Goal: Task Accomplishment & Management: Complete application form

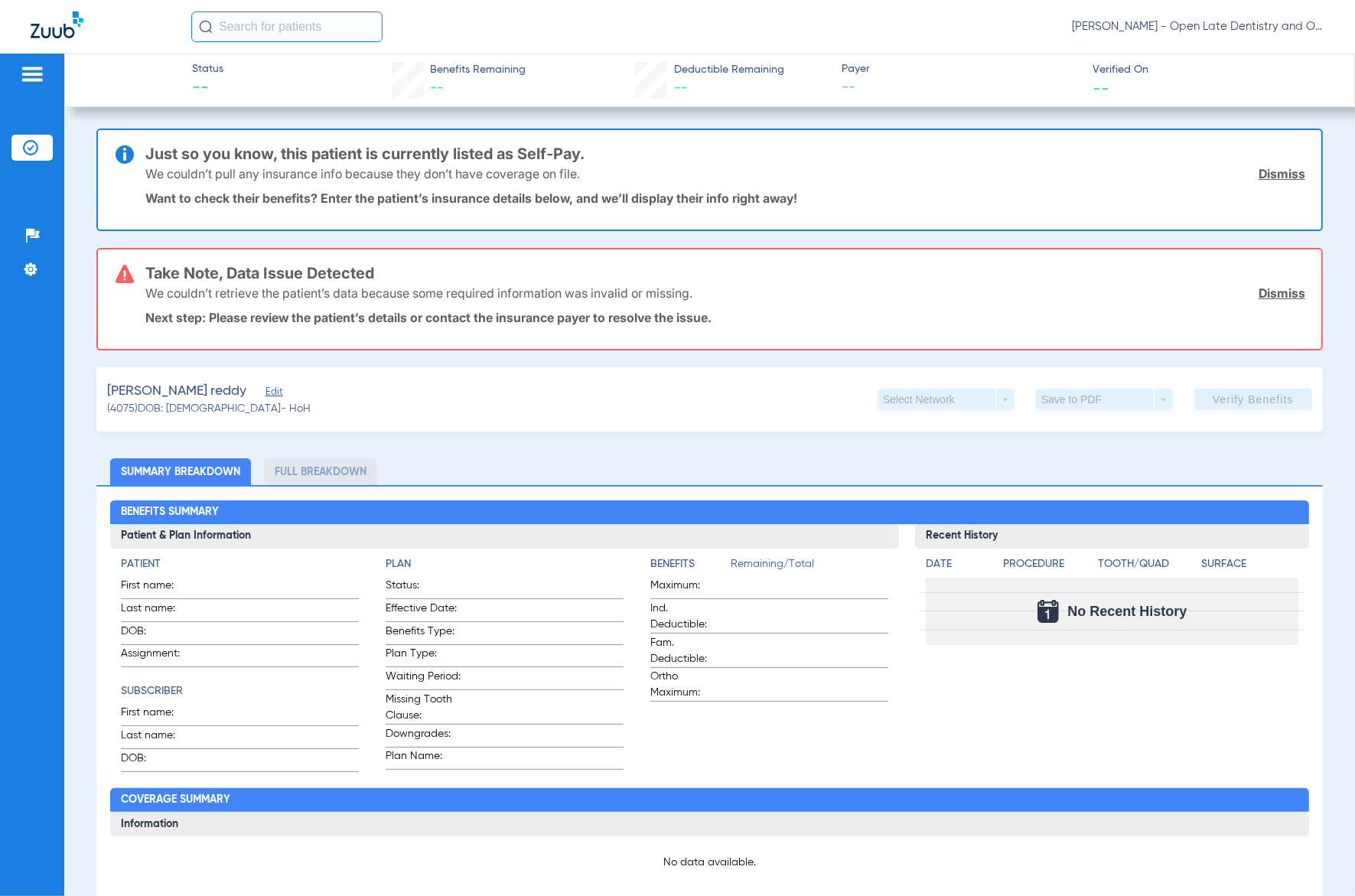
click at [278, 35] on input "text" at bounding box center [287, 26] width 192 height 31
type input "[PERSON_NAME]"
click at [289, 81] on td "[PERSON_NAME] ds" at bounding box center [259, 81] width 138 height 21
click at [227, 392] on span "Edit" at bounding box center [233, 393] width 14 height 15
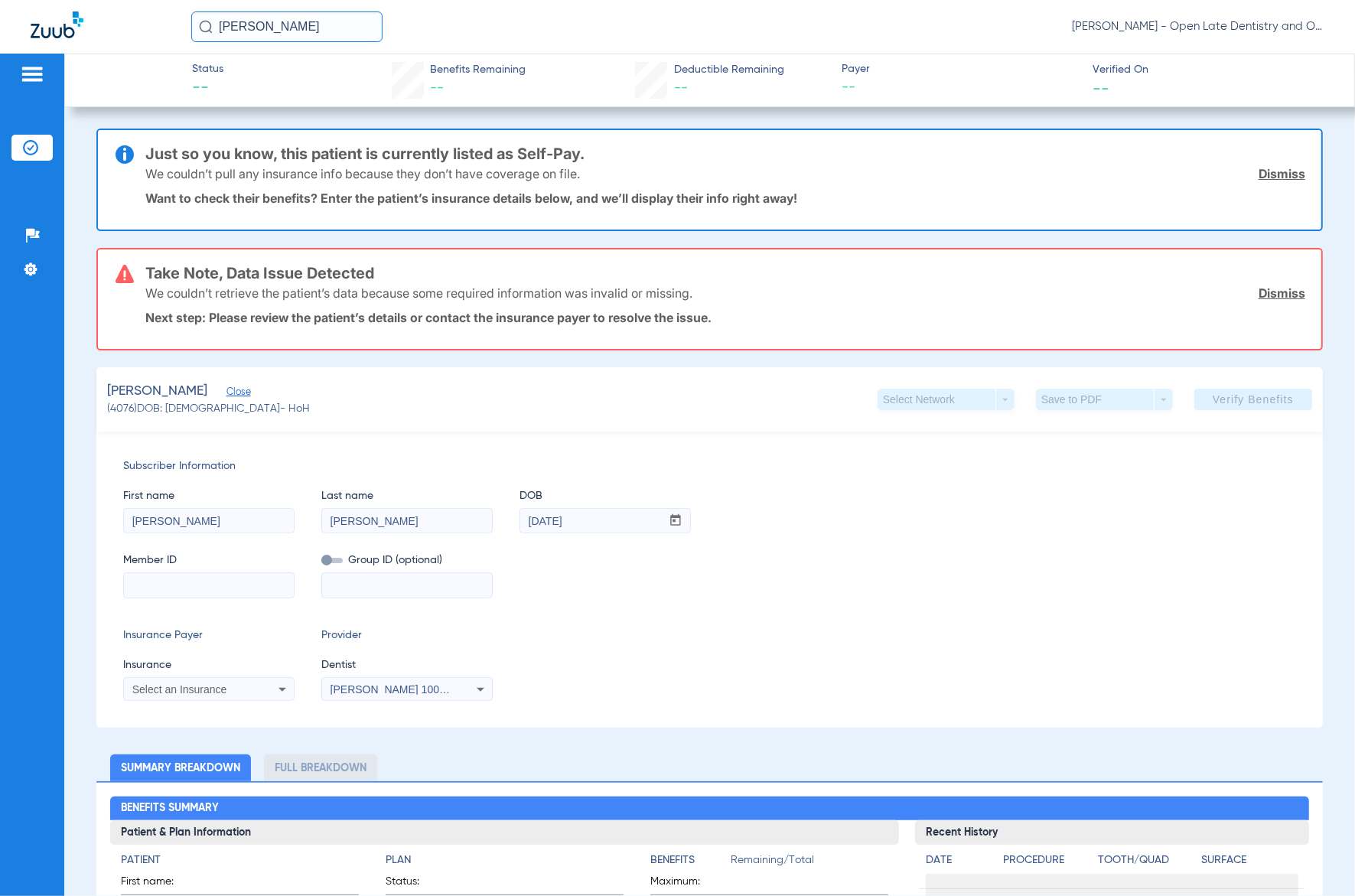
click at [169, 568] on mat-form-field at bounding box center [208, 583] width 171 height 30
click at [170, 576] on input at bounding box center [208, 585] width 169 height 24
paste input "634224574"
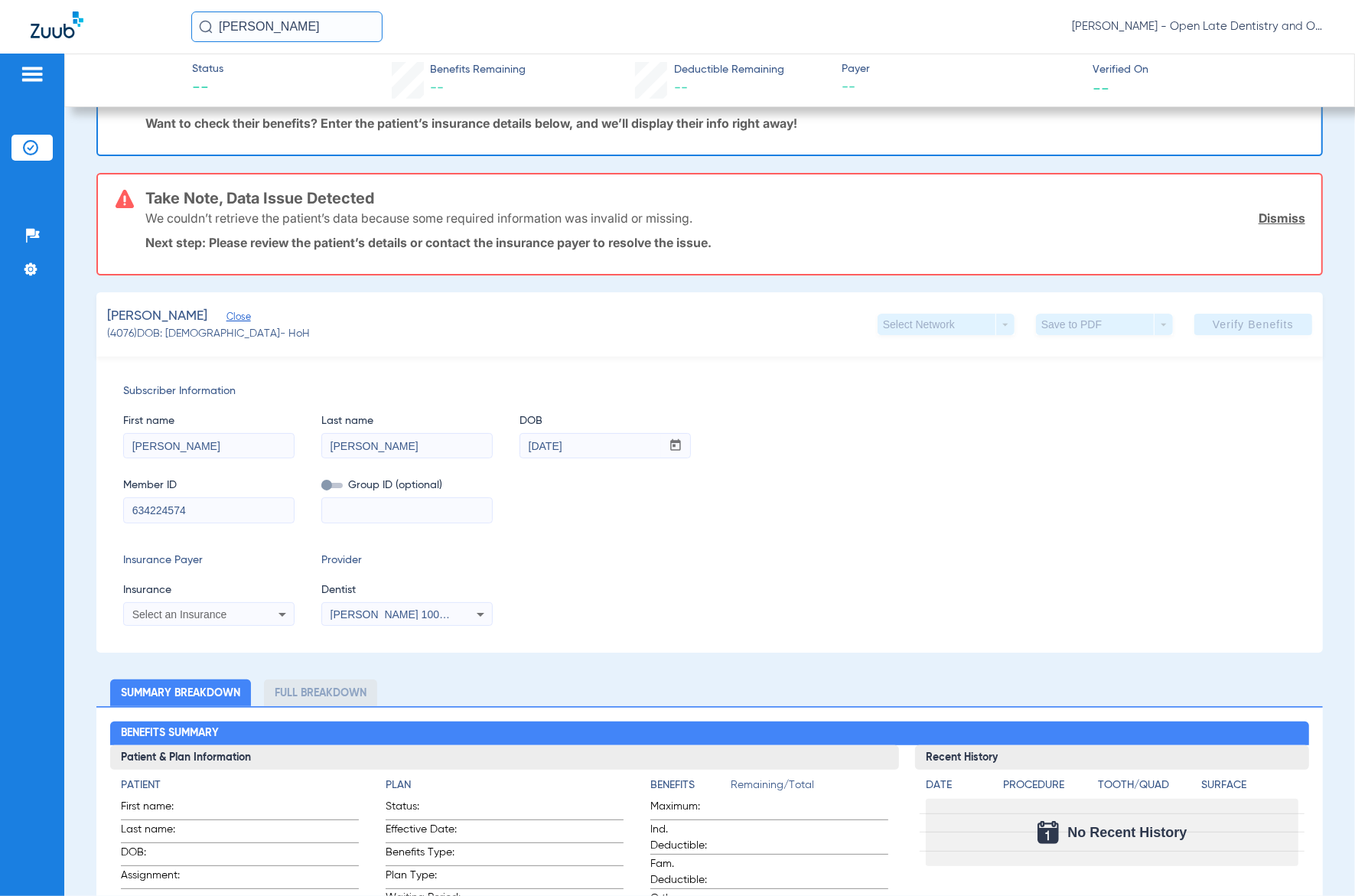
scroll to position [192, 0]
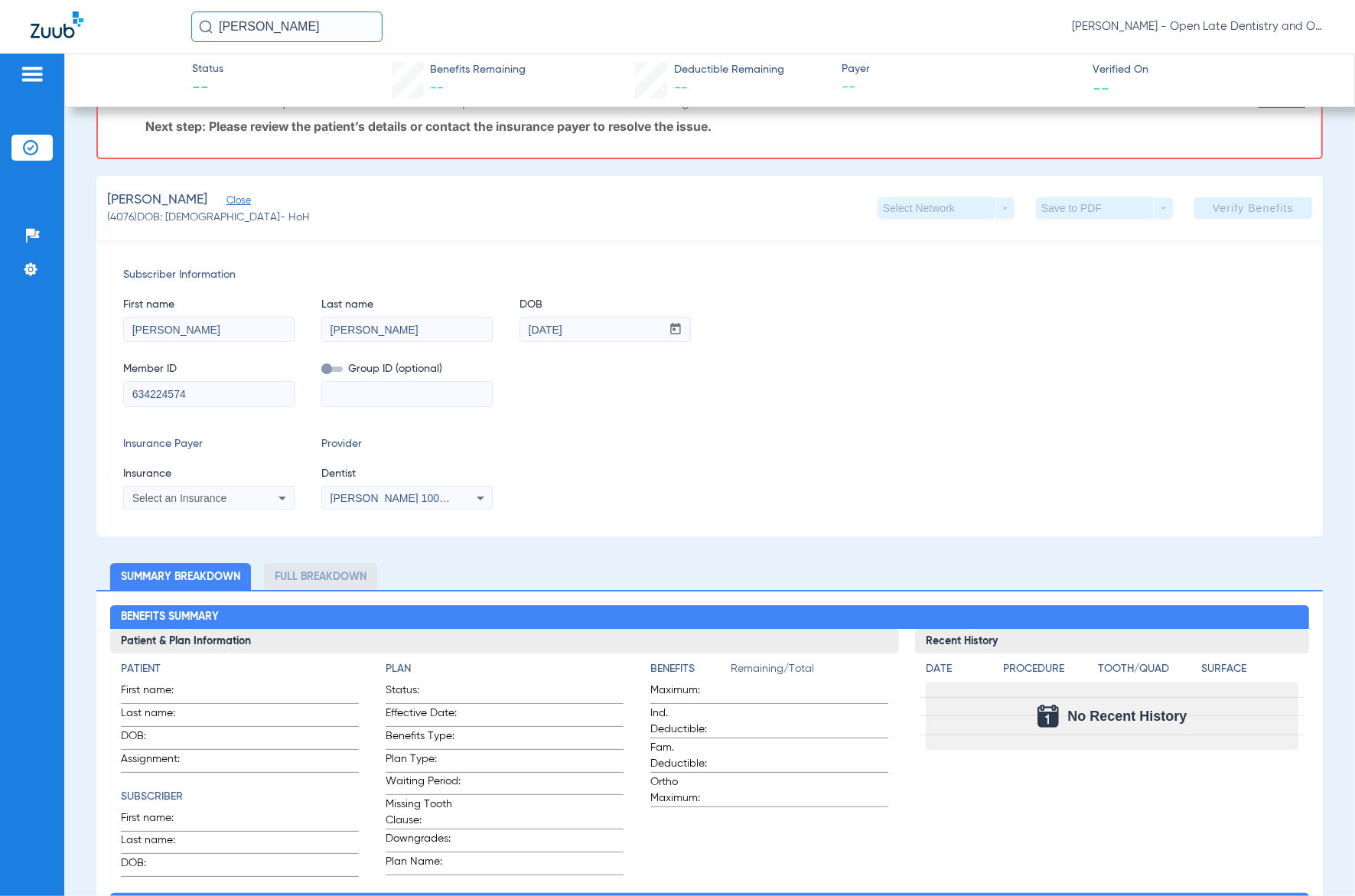
type input "634224574"
click at [228, 492] on div "Select an Insurance" at bounding box center [193, 498] width 123 height 11
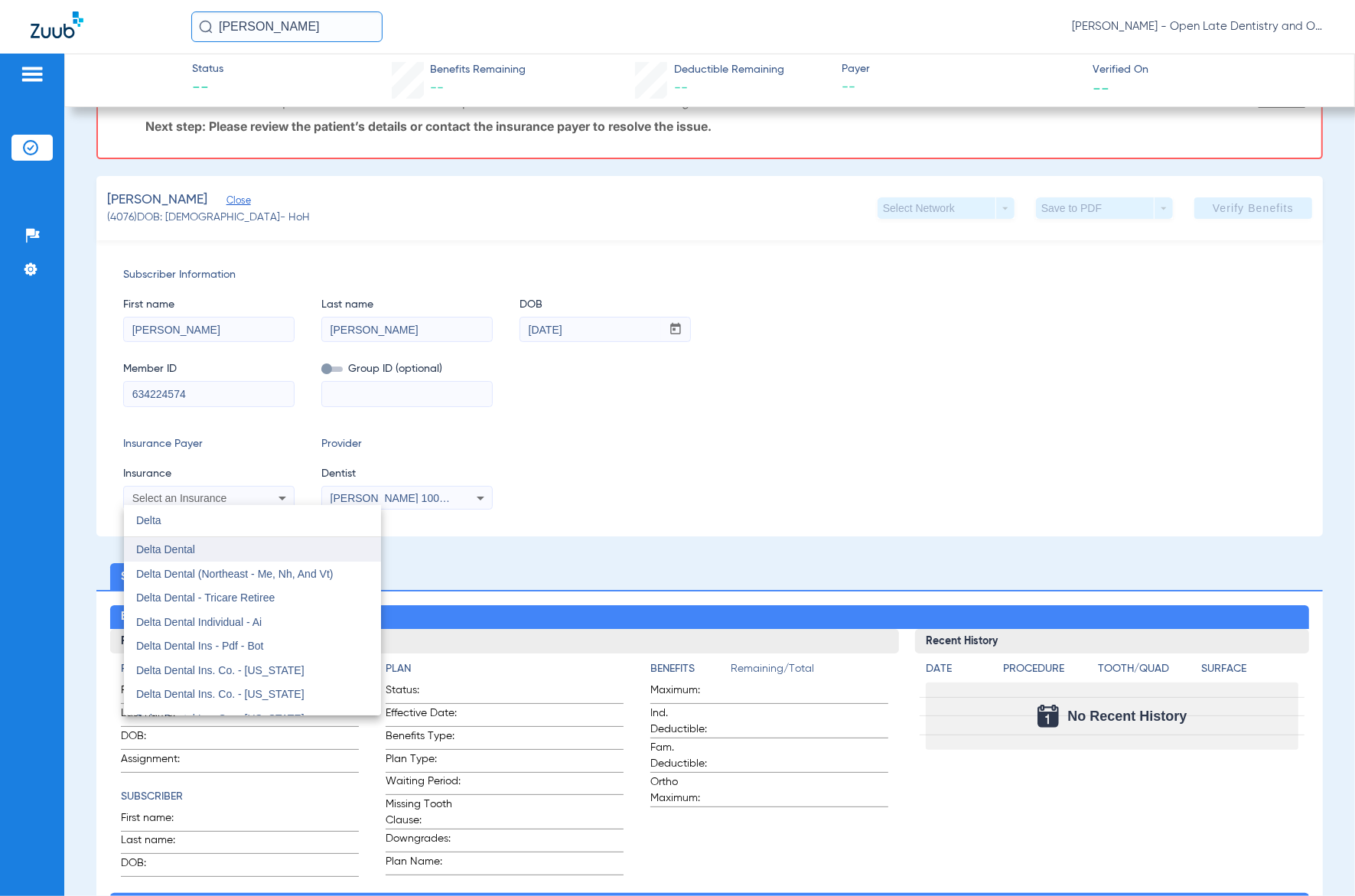
type input "Delta"
click at [189, 549] on span "Delta Dental" at bounding box center [166, 549] width 59 height 12
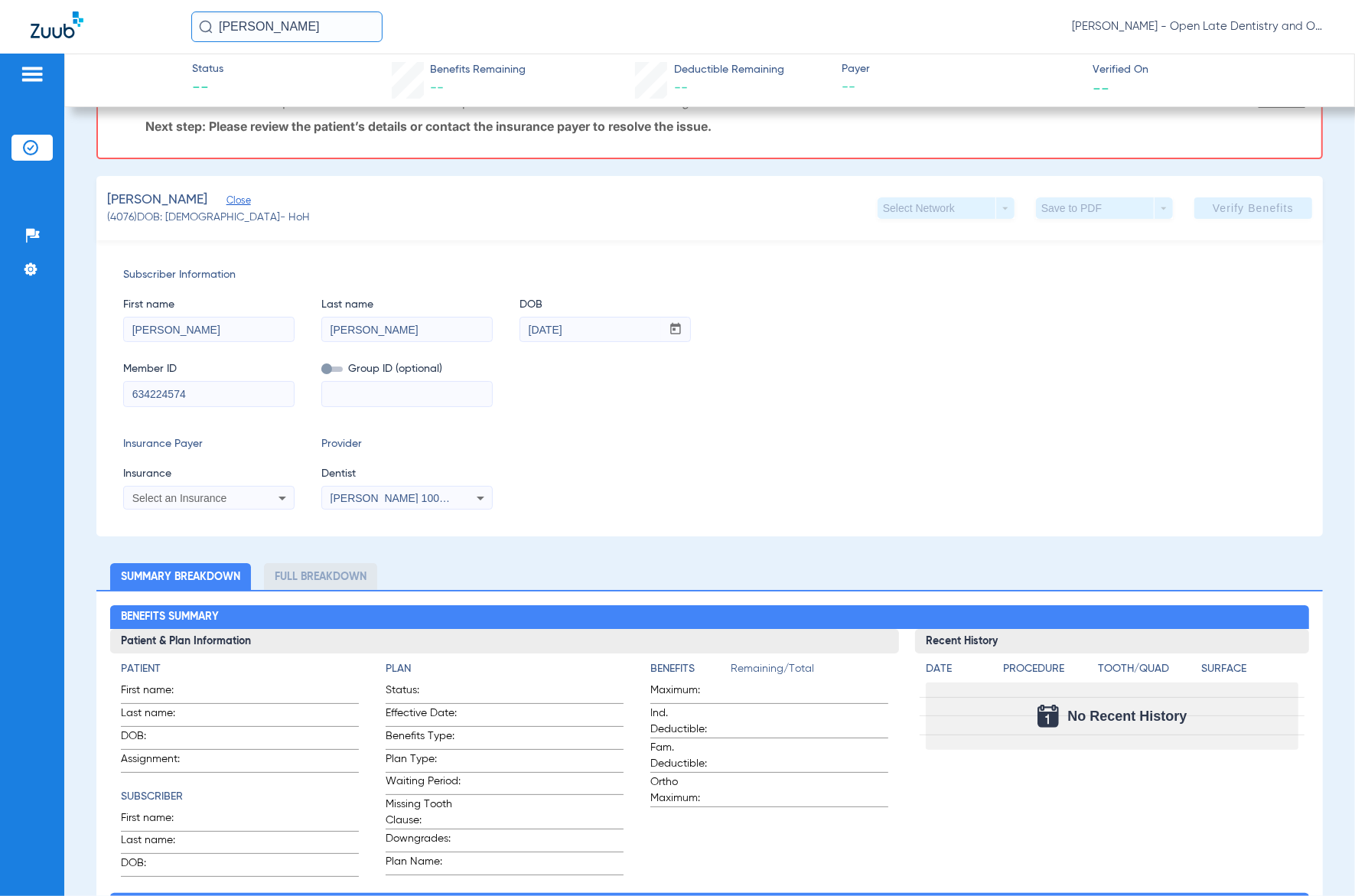
scroll to position [73, 0]
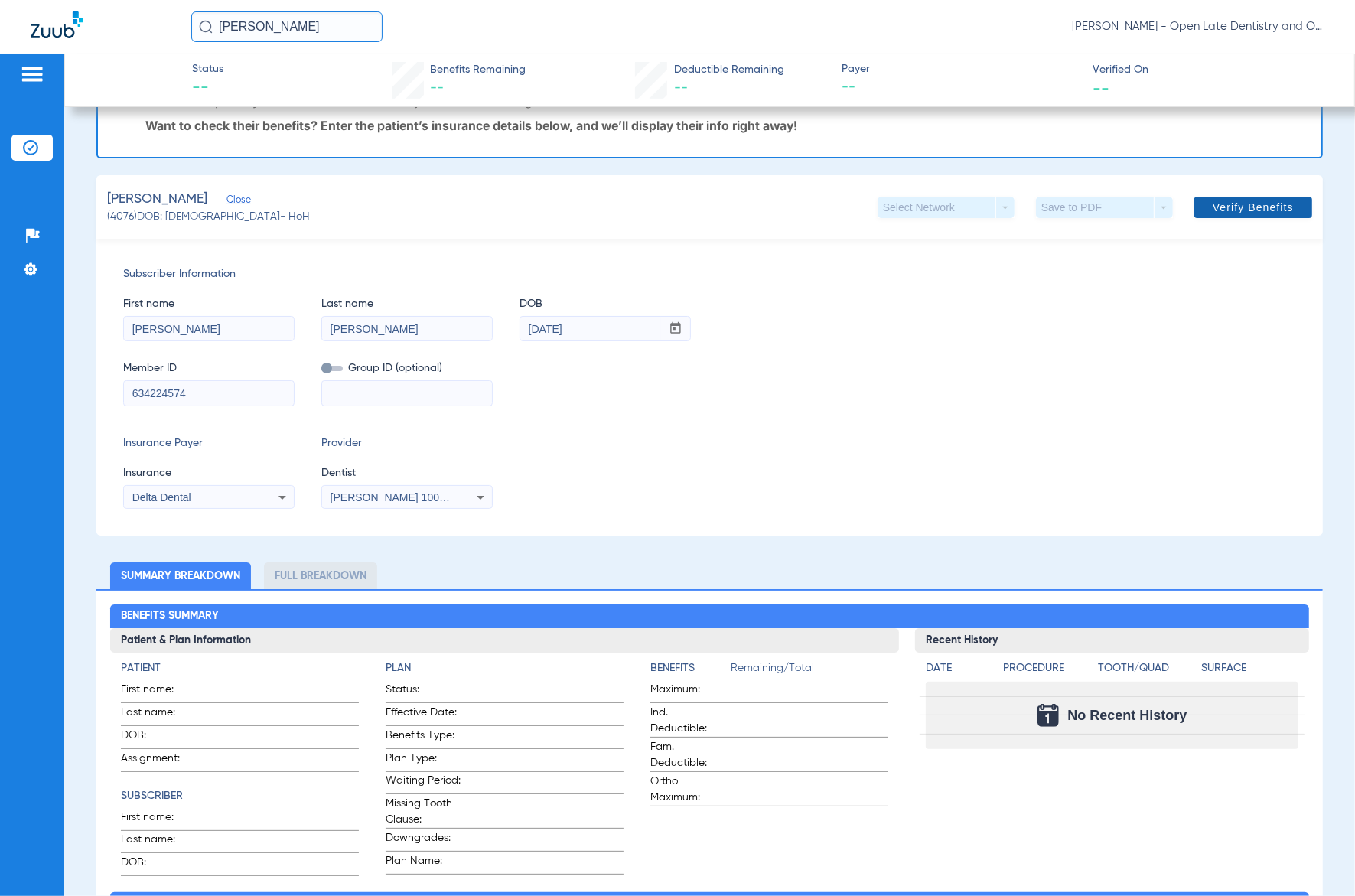
click at [1224, 205] on span "Verify Benefits" at bounding box center [1253, 206] width 81 height 12
